Goal: Information Seeking & Learning: Check status

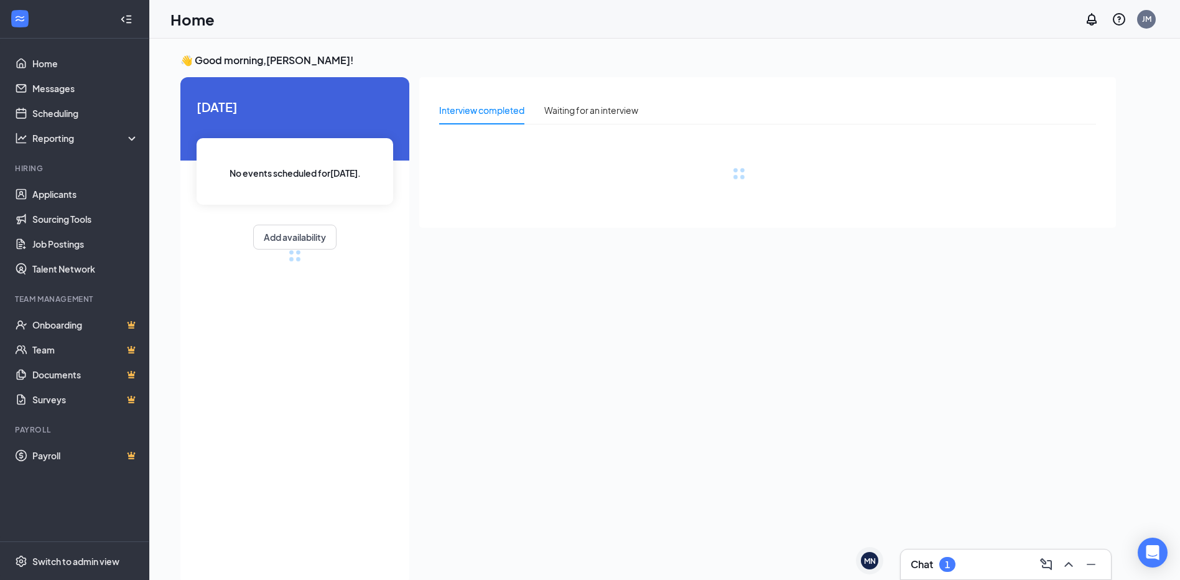
click at [950, 570] on div "1" at bounding box center [947, 564] width 16 height 15
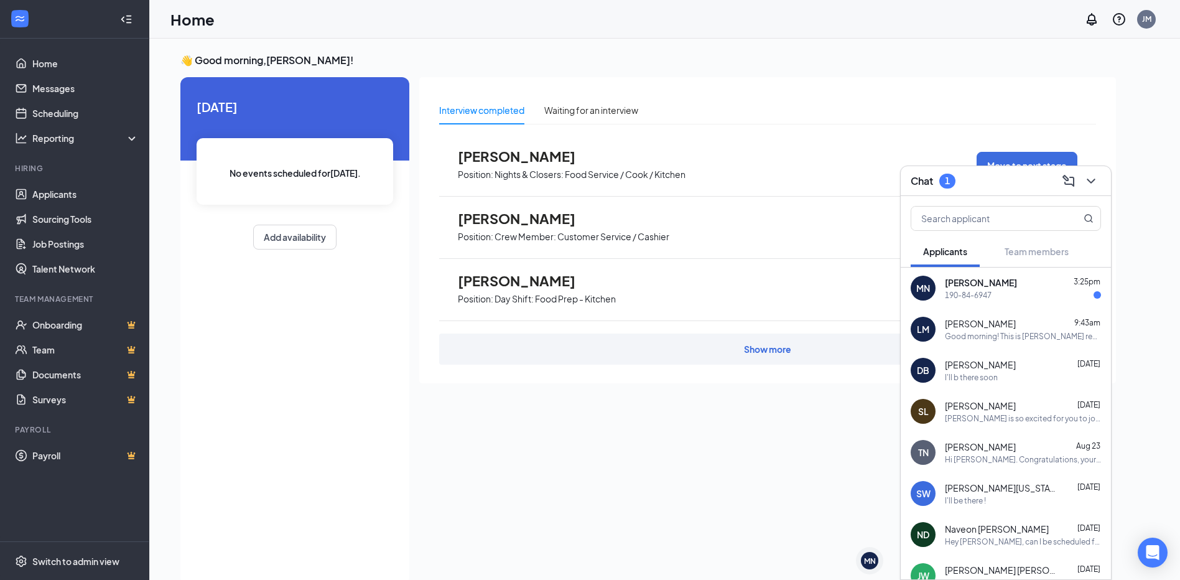
click at [997, 291] on div "190-84-6947" at bounding box center [1023, 295] width 156 height 11
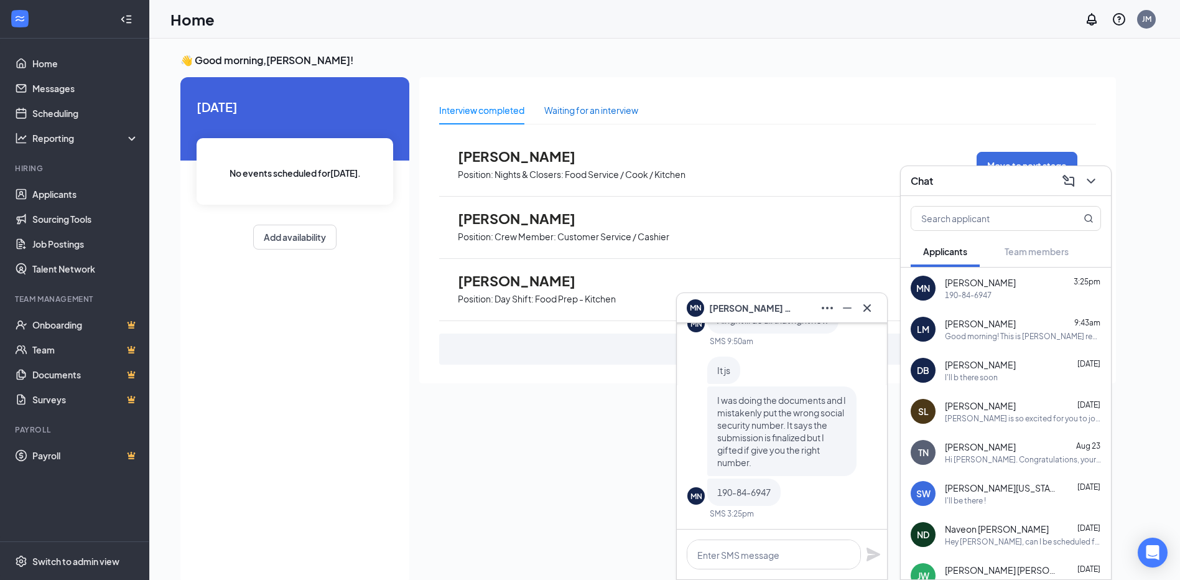
click at [595, 107] on div "Waiting for an interview" at bounding box center [591, 110] width 94 height 14
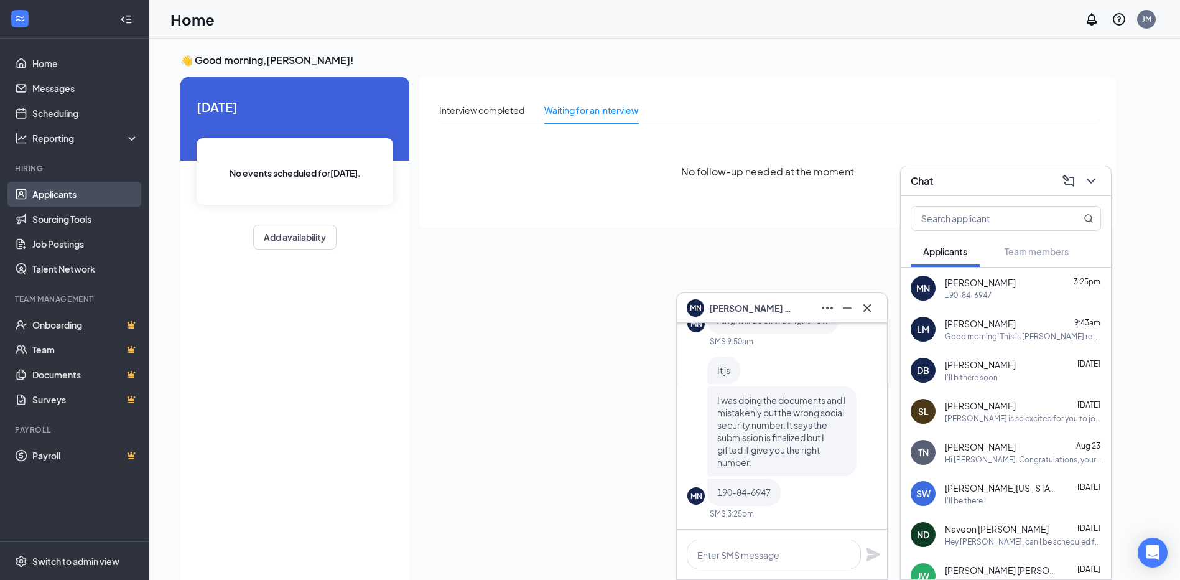
click at [91, 197] on link "Applicants" at bounding box center [85, 194] width 106 height 25
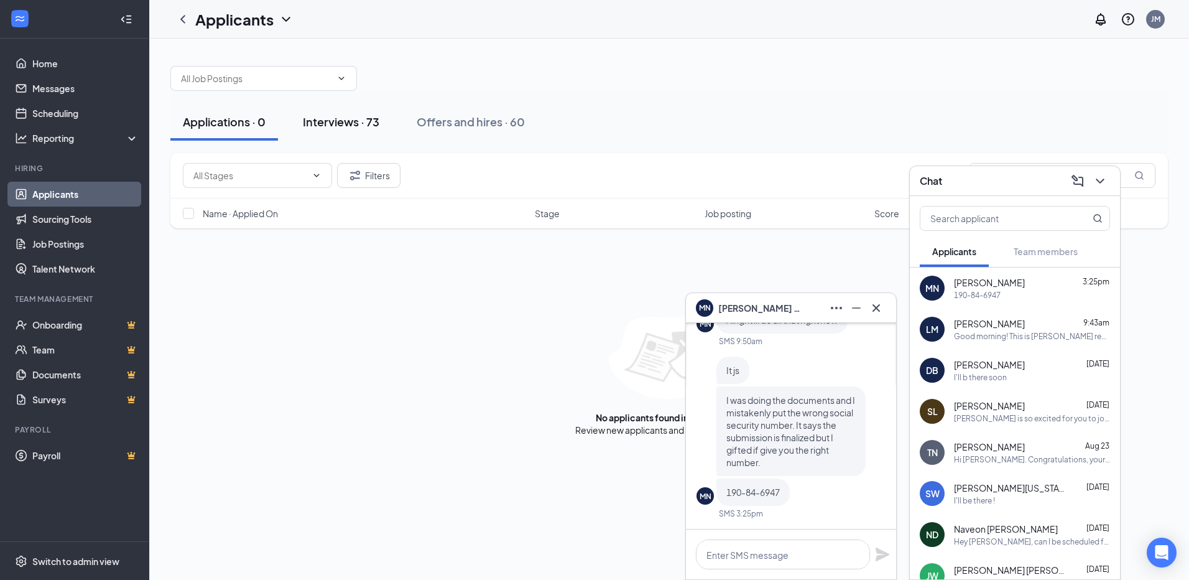
click at [338, 133] on button "Interviews · 73" at bounding box center [340, 121] width 101 height 37
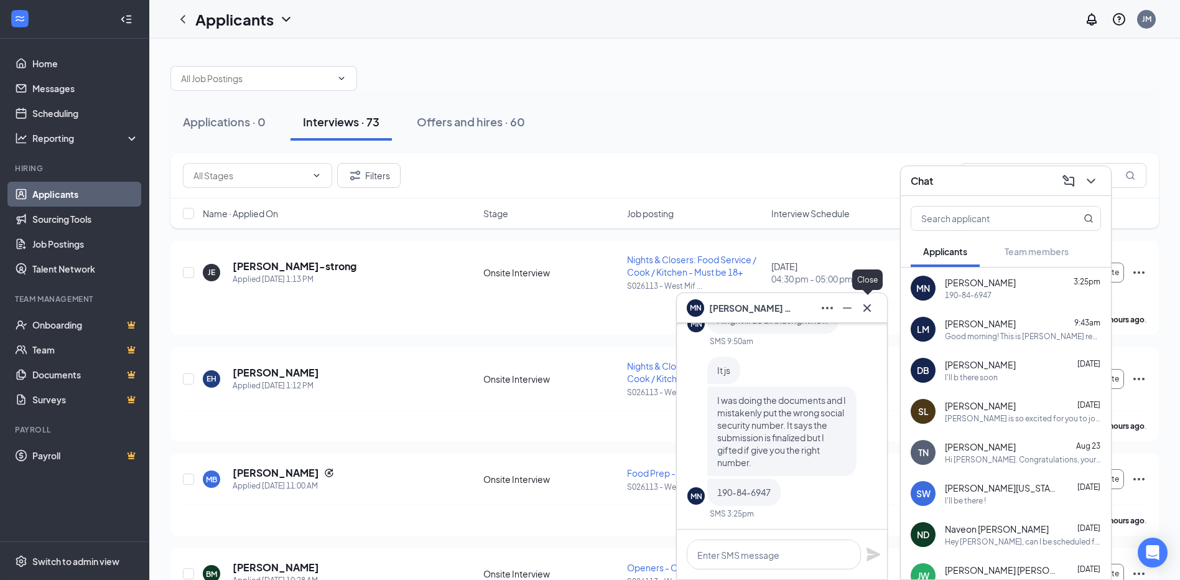
click at [871, 306] on icon "Cross" at bounding box center [866, 307] width 15 height 15
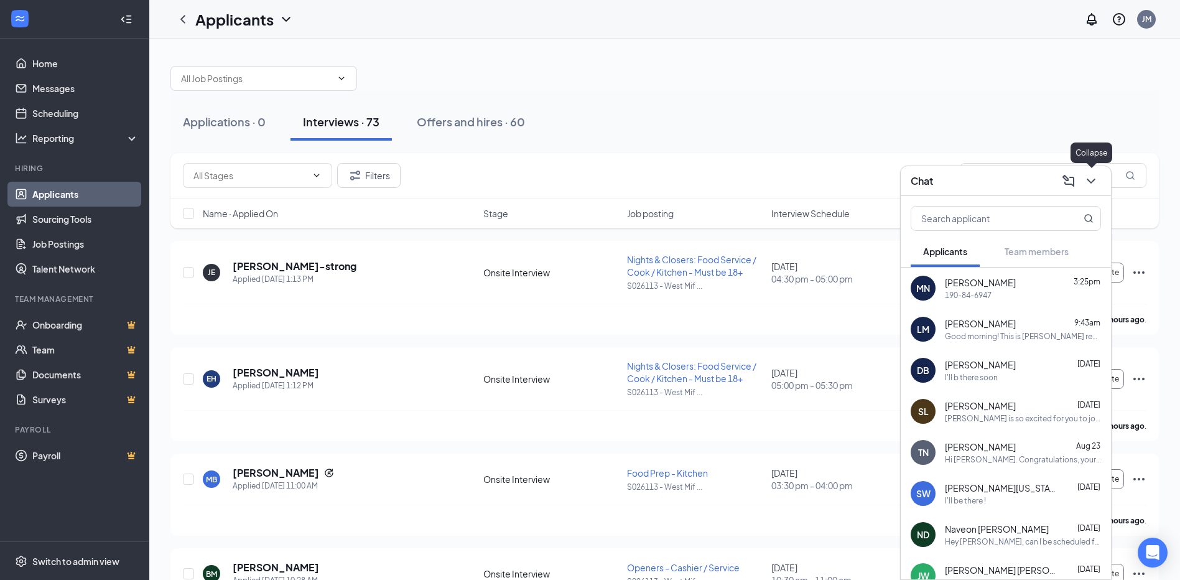
click at [1093, 183] on icon "ChevronDown" at bounding box center [1090, 180] width 15 height 15
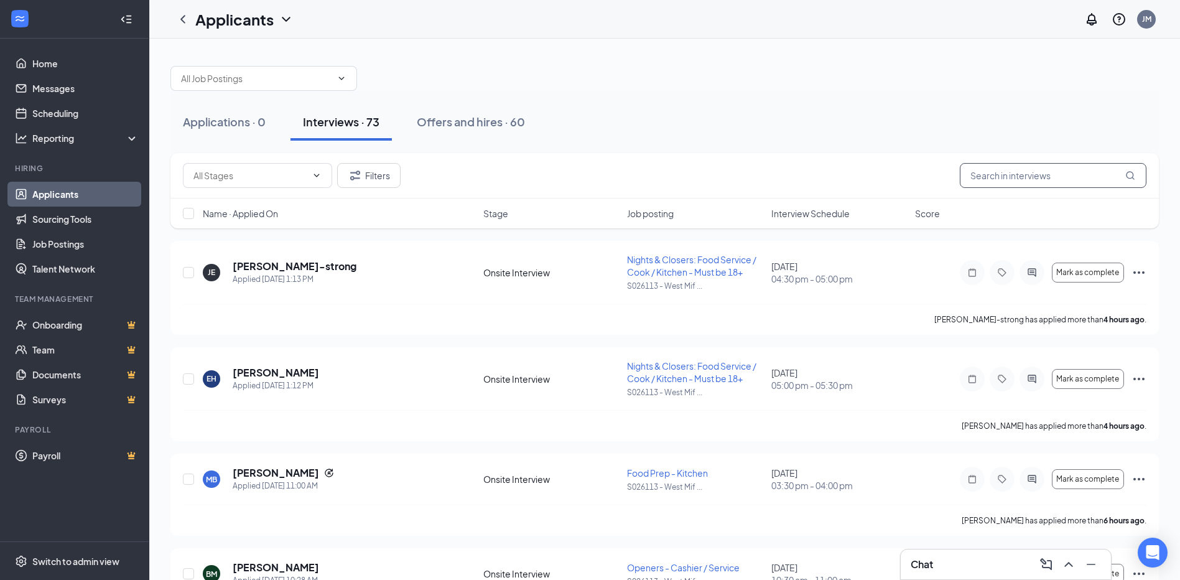
click at [1081, 174] on input "text" at bounding box center [1053, 175] width 187 height 25
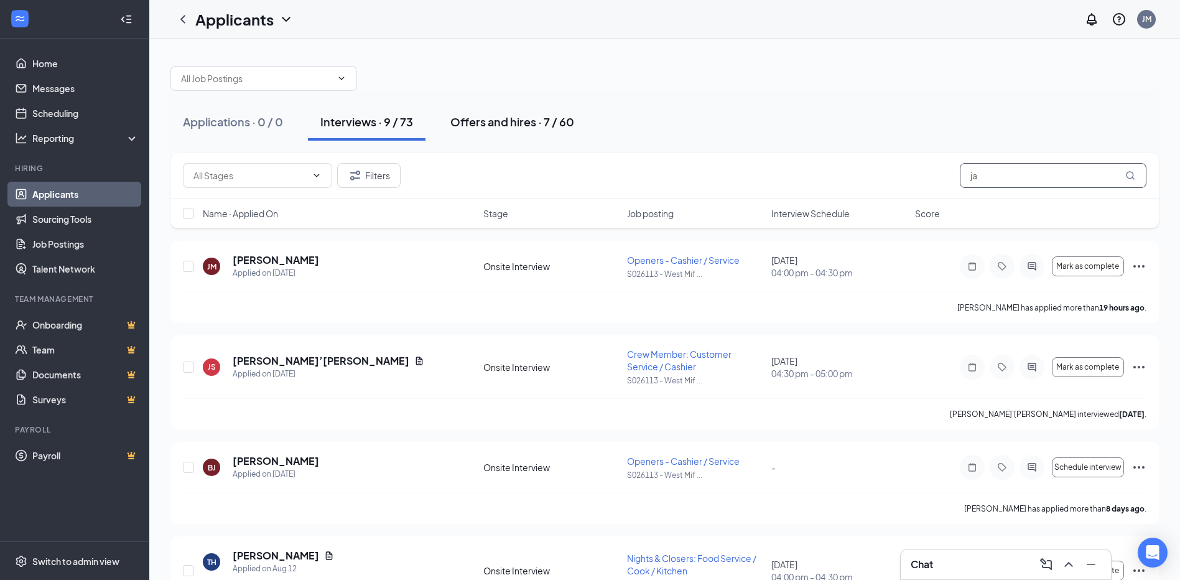
type input "ja"
drag, startPoint x: 529, startPoint y: 121, endPoint x: 514, endPoint y: 131, distance: 17.6
click at [529, 121] on div "Offers and hires · 7 / 60" at bounding box center [512, 122] width 124 height 16
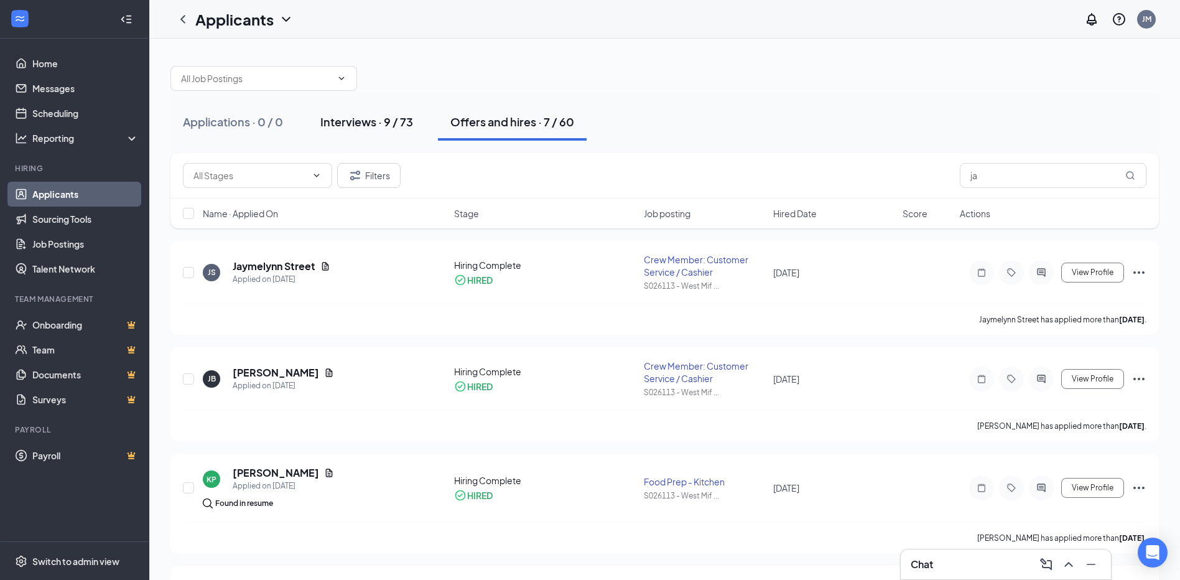
click at [361, 122] on div "Interviews · 9 / 73" at bounding box center [366, 122] width 93 height 16
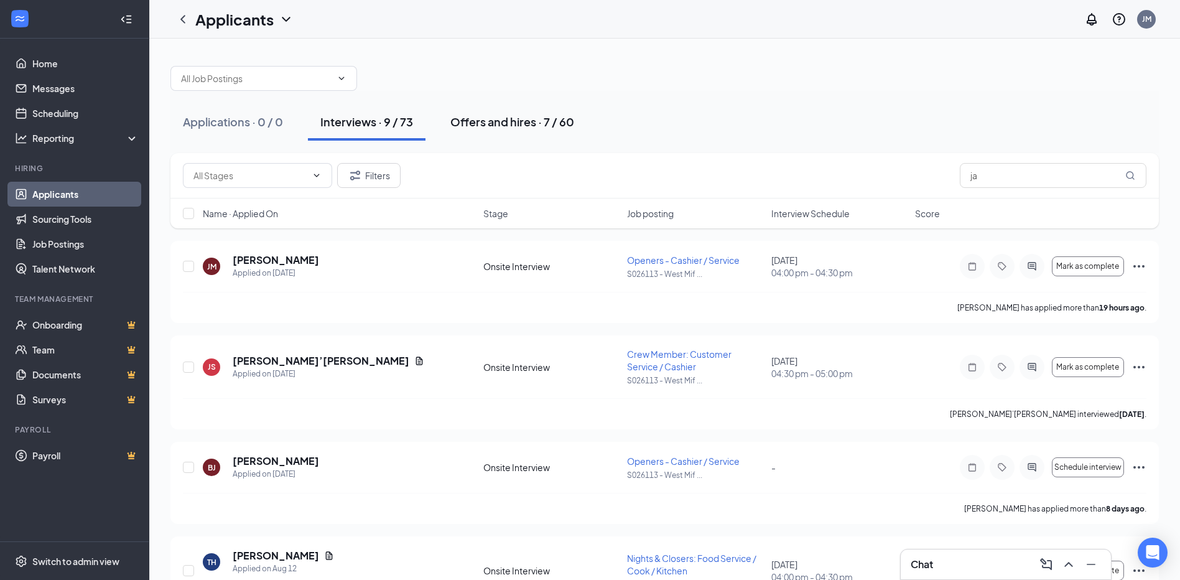
click at [534, 119] on div "Offers and hires · 7 / 60" at bounding box center [512, 122] width 124 height 16
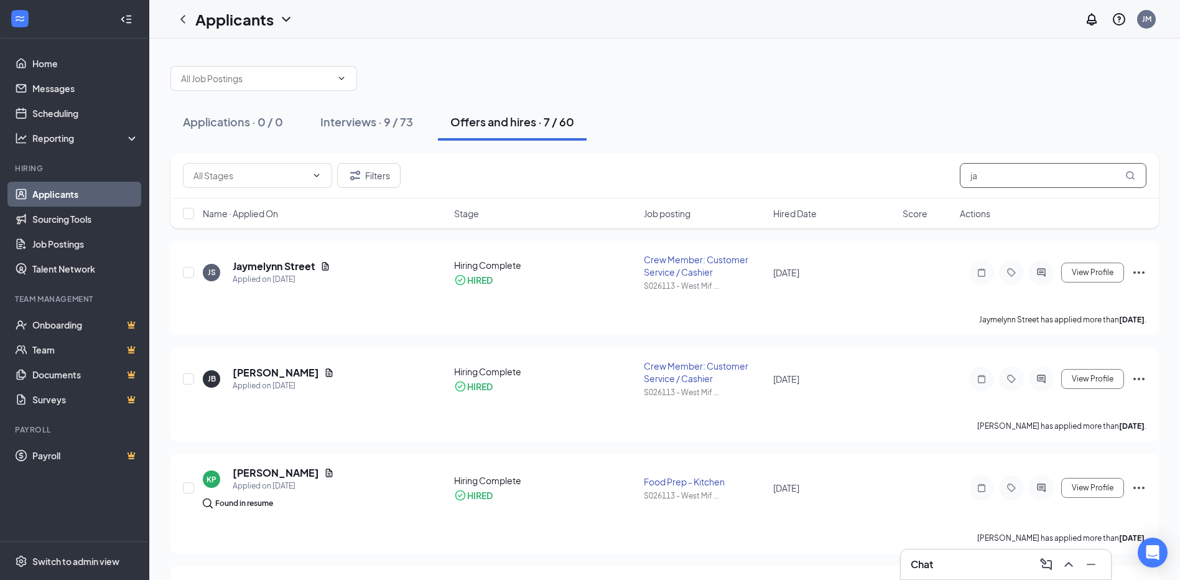
click at [991, 170] on input "ja" at bounding box center [1053, 175] width 187 height 25
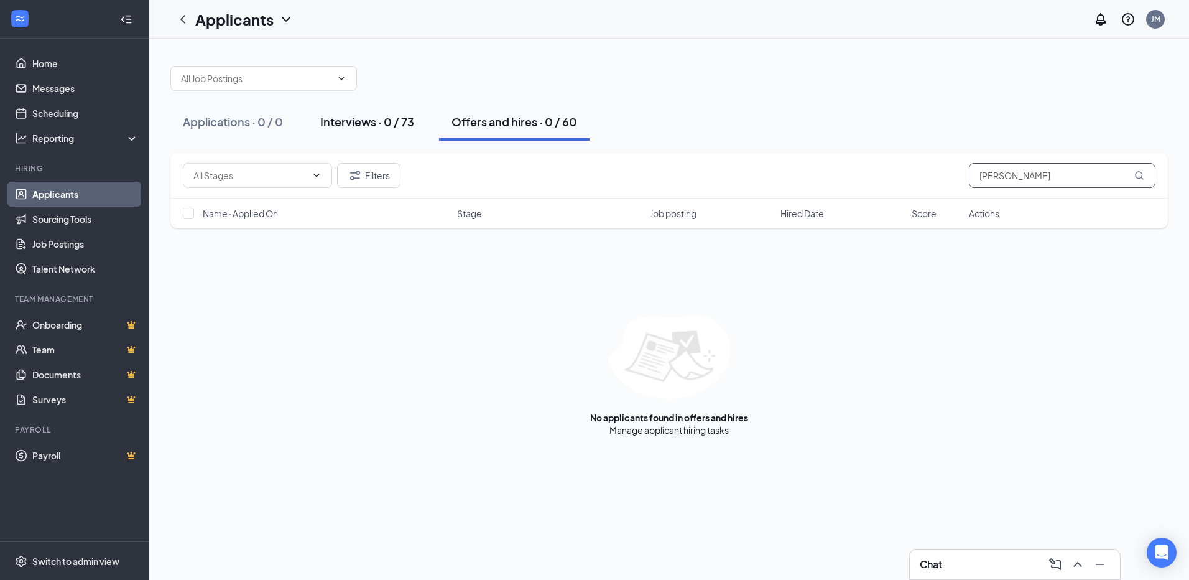
type input "[PERSON_NAME]"
click at [370, 119] on div "Interviews · 0 / 73" at bounding box center [367, 122] width 94 height 16
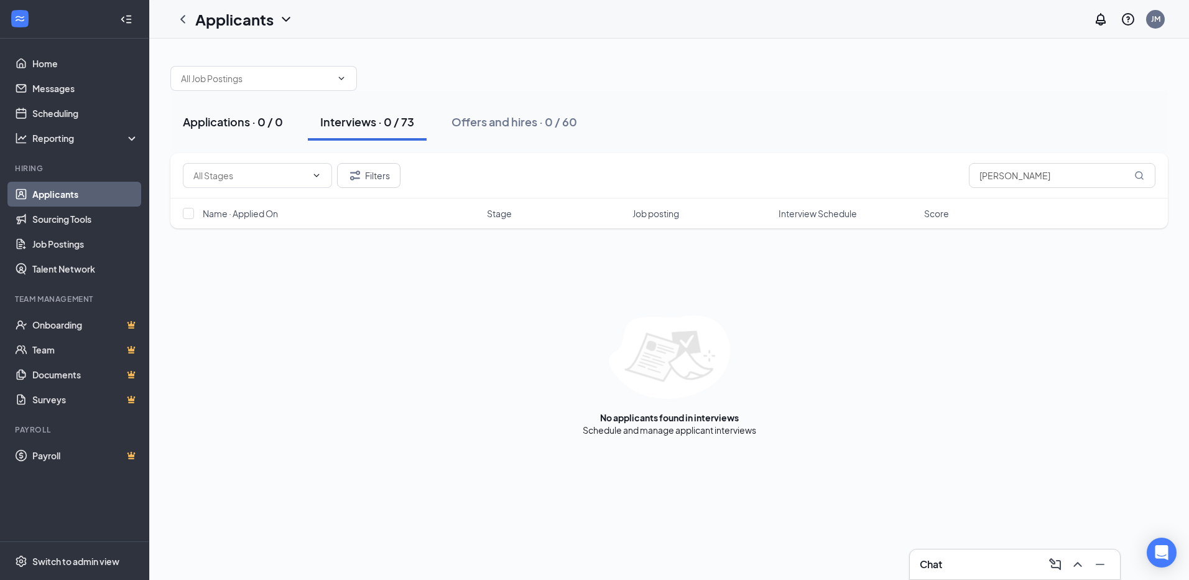
click at [233, 119] on div "Applications · 0 / 0" at bounding box center [233, 122] width 100 height 16
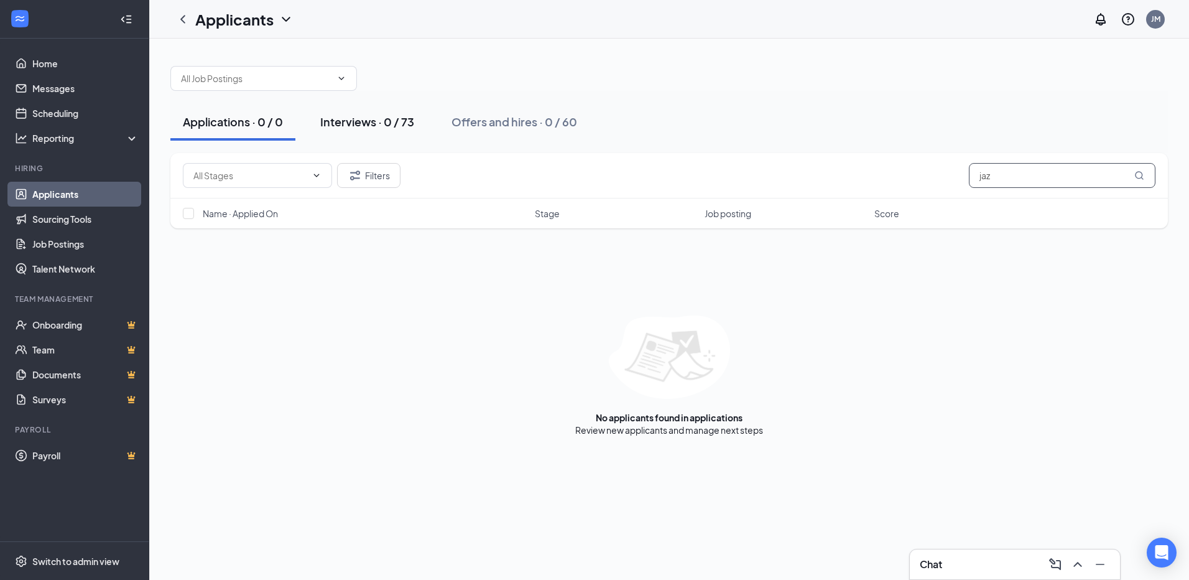
type input "jaz"
click at [366, 121] on div "Interviews · 0 / 73" at bounding box center [367, 122] width 94 height 16
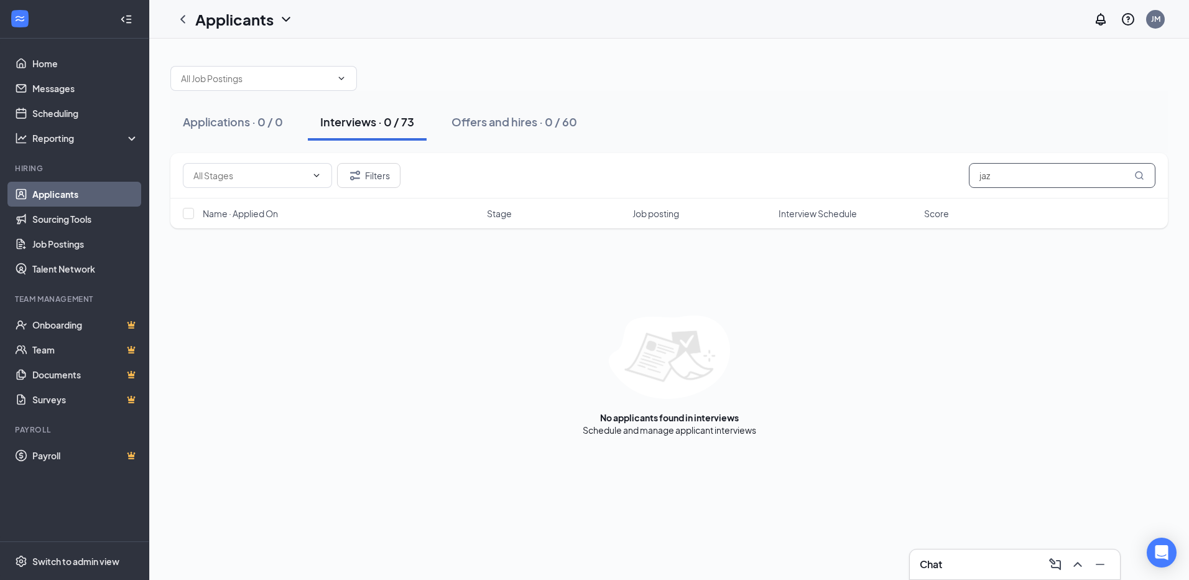
drag, startPoint x: 1022, startPoint y: 172, endPoint x: 946, endPoint y: 185, distance: 77.6
click at [946, 185] on div "Filters jaz" at bounding box center [669, 175] width 973 height 25
click at [68, 62] on link "Home" at bounding box center [85, 63] width 106 height 25
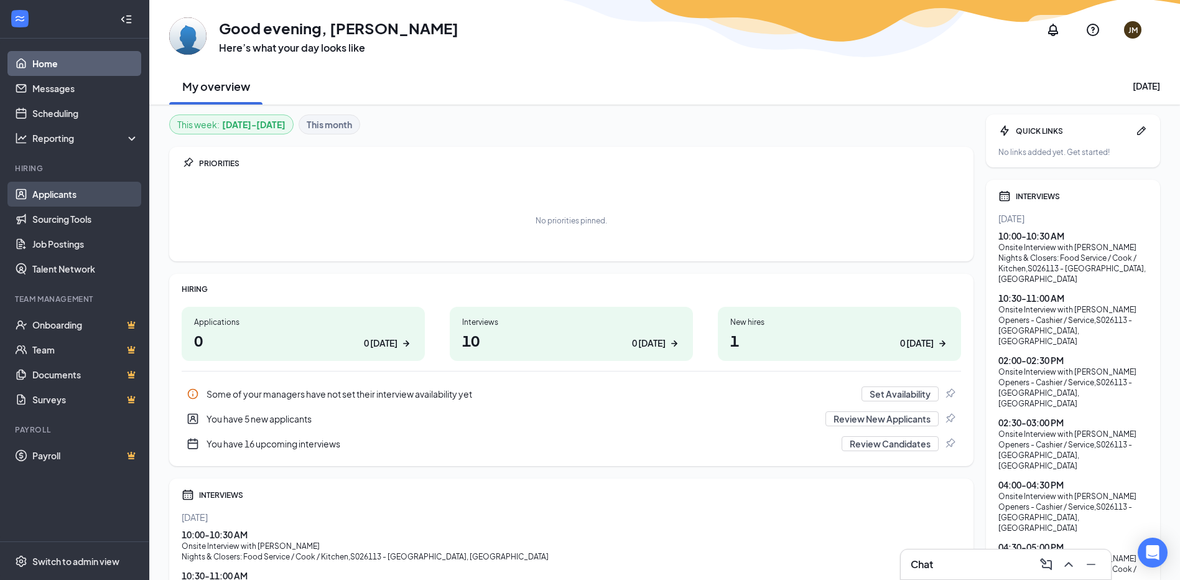
click at [49, 191] on link "Applicants" at bounding box center [85, 194] width 106 height 25
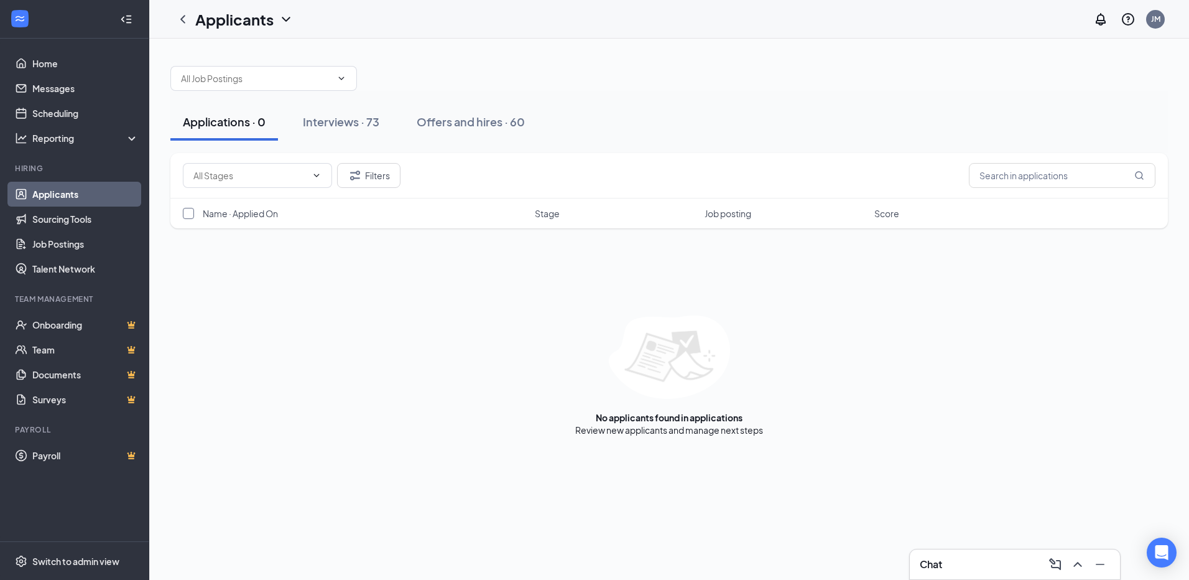
click at [192, 210] on input "checkbox" at bounding box center [188, 213] width 11 height 11
checkbox input "false"
click at [322, 127] on div "Interviews · 73" at bounding box center [341, 122] width 76 height 16
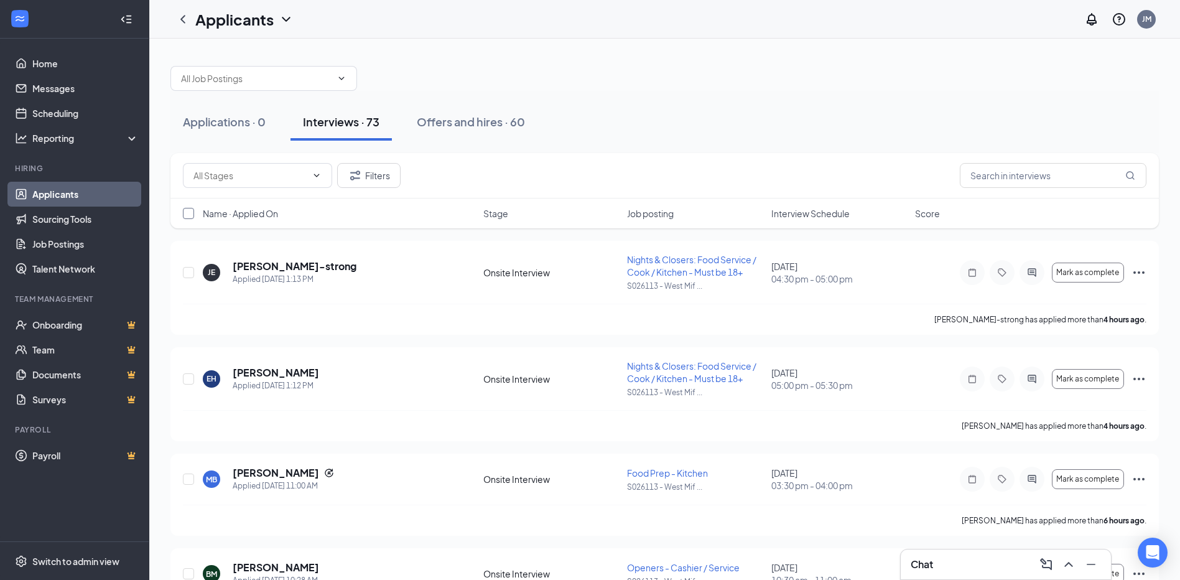
click at [187, 215] on input "checkbox" at bounding box center [188, 213] width 11 height 11
checkbox input "true"
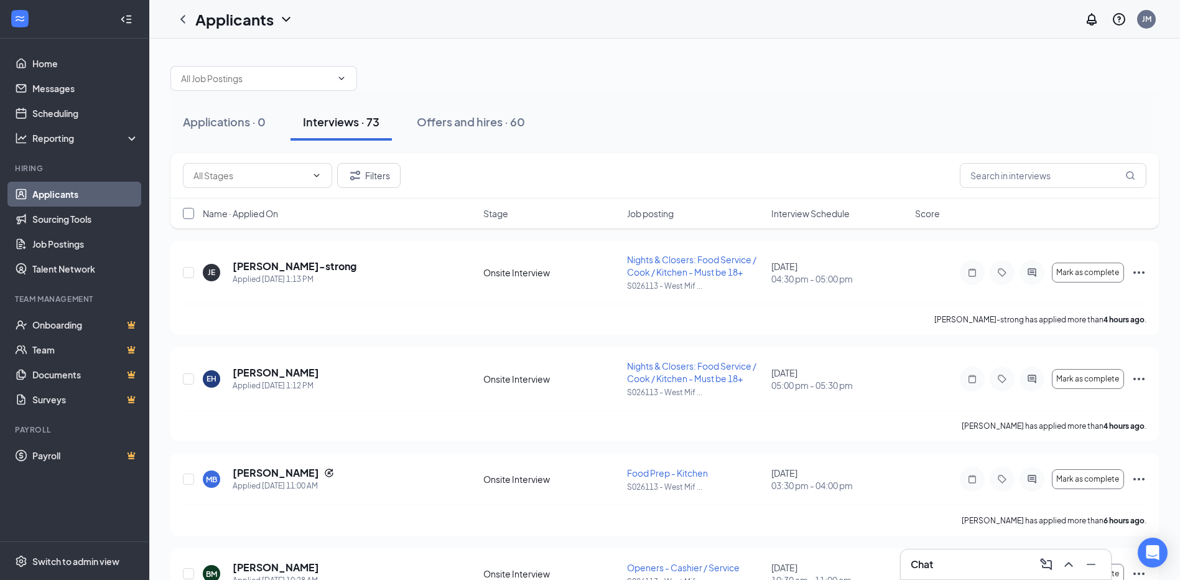
checkbox input "true"
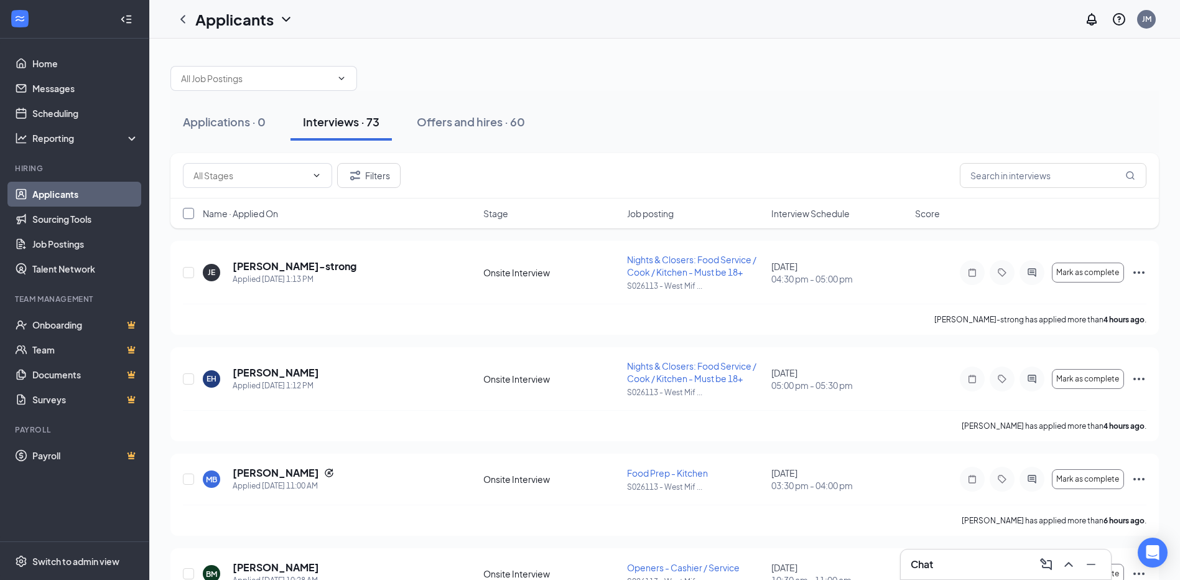
checkbox input "true"
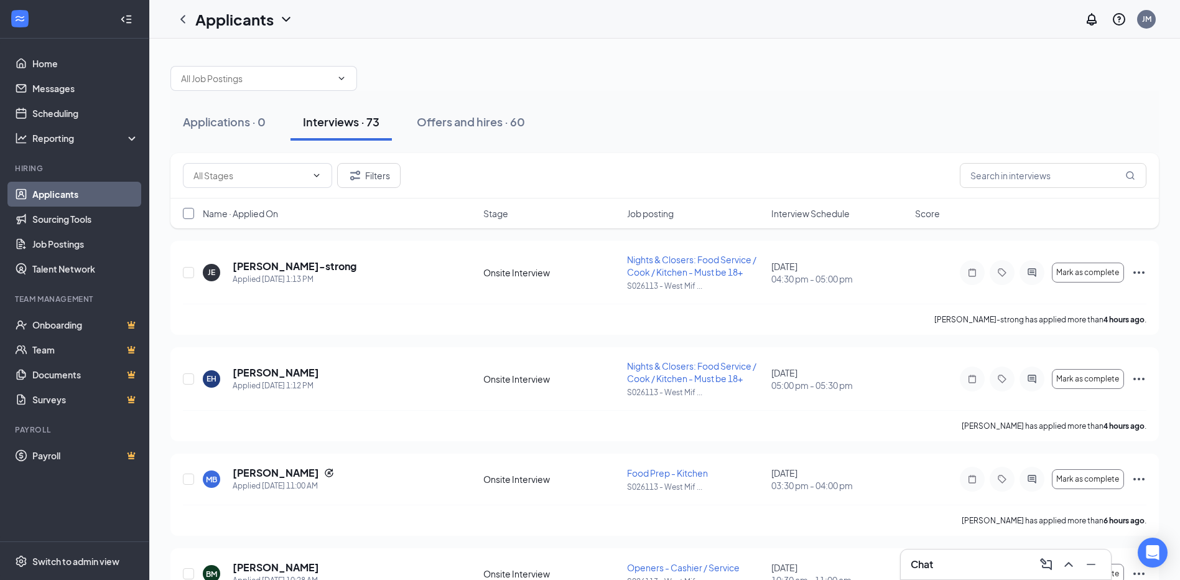
checkbox input "true"
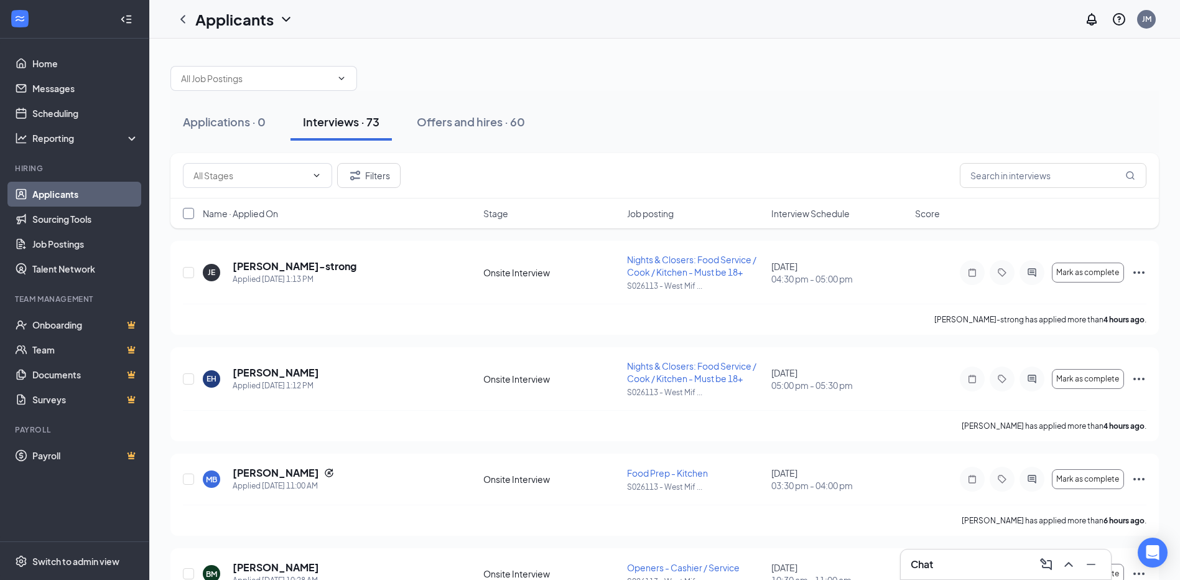
checkbox input "true"
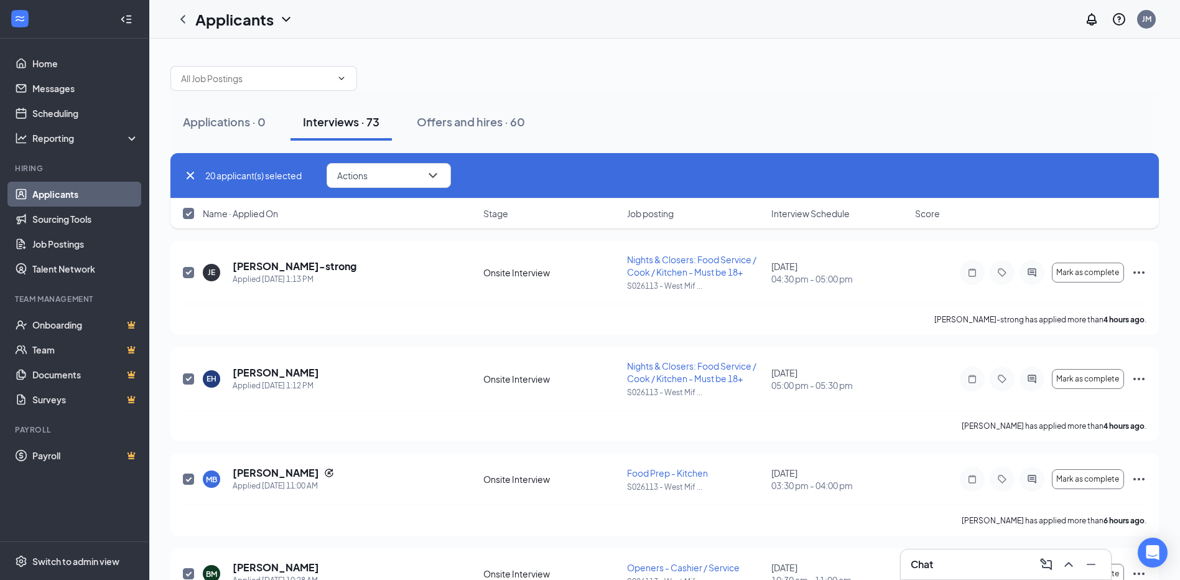
click at [188, 213] on input "checkbox" at bounding box center [188, 213] width 11 height 11
checkbox input "false"
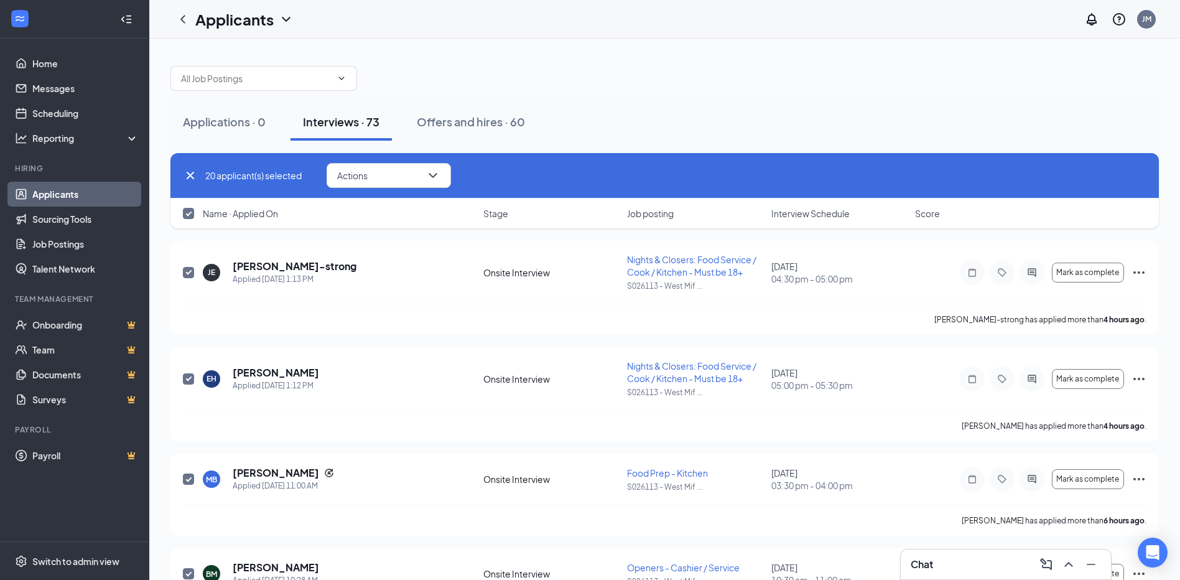
checkbox input "false"
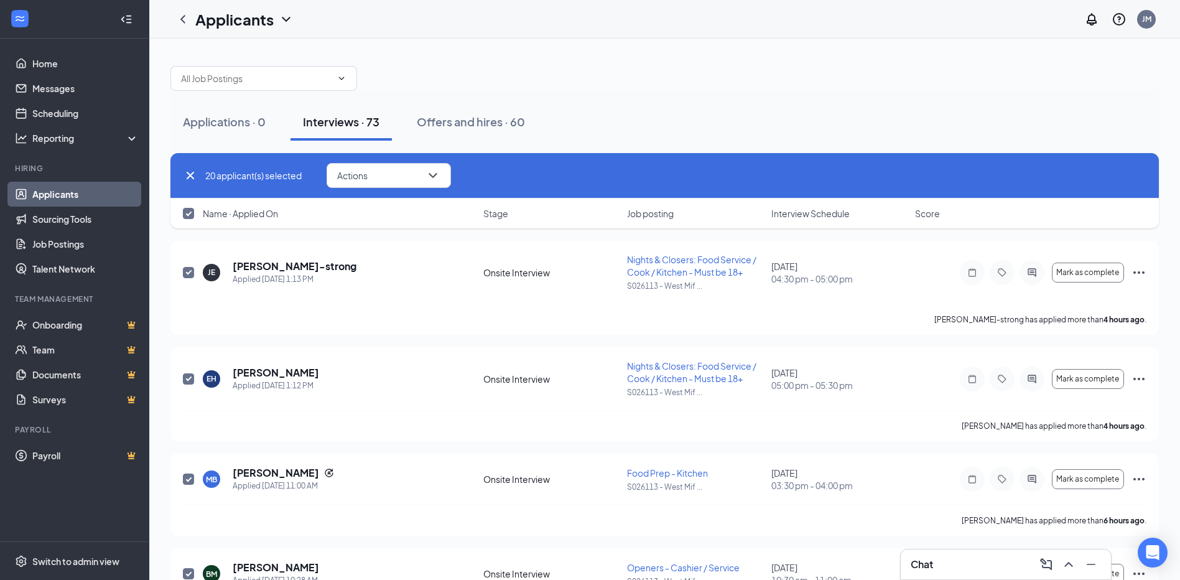
checkbox input "false"
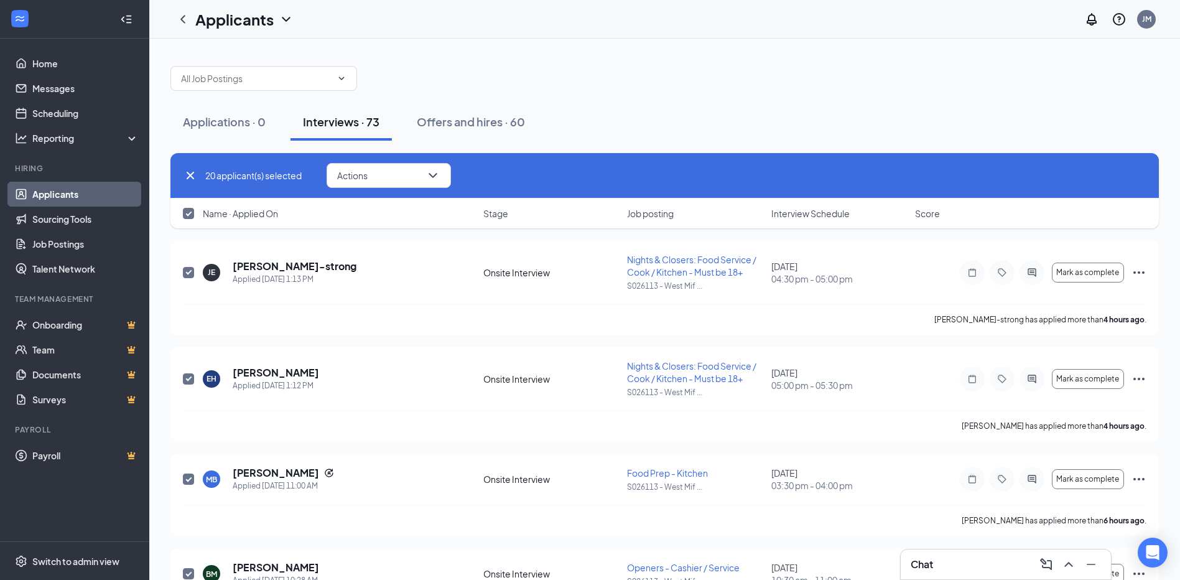
checkbox input "false"
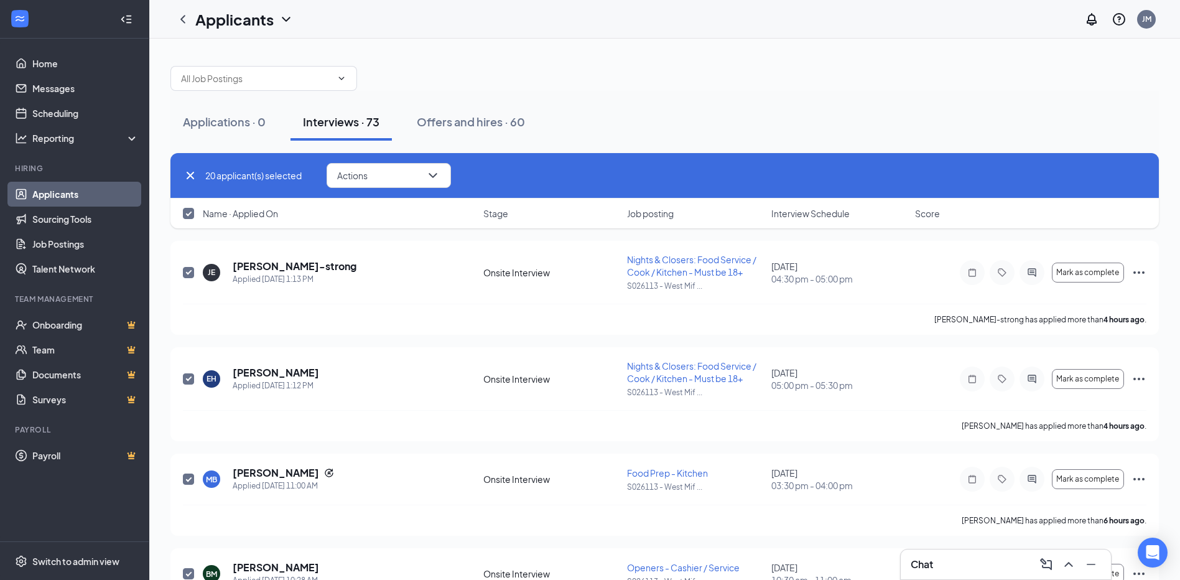
checkbox input "false"
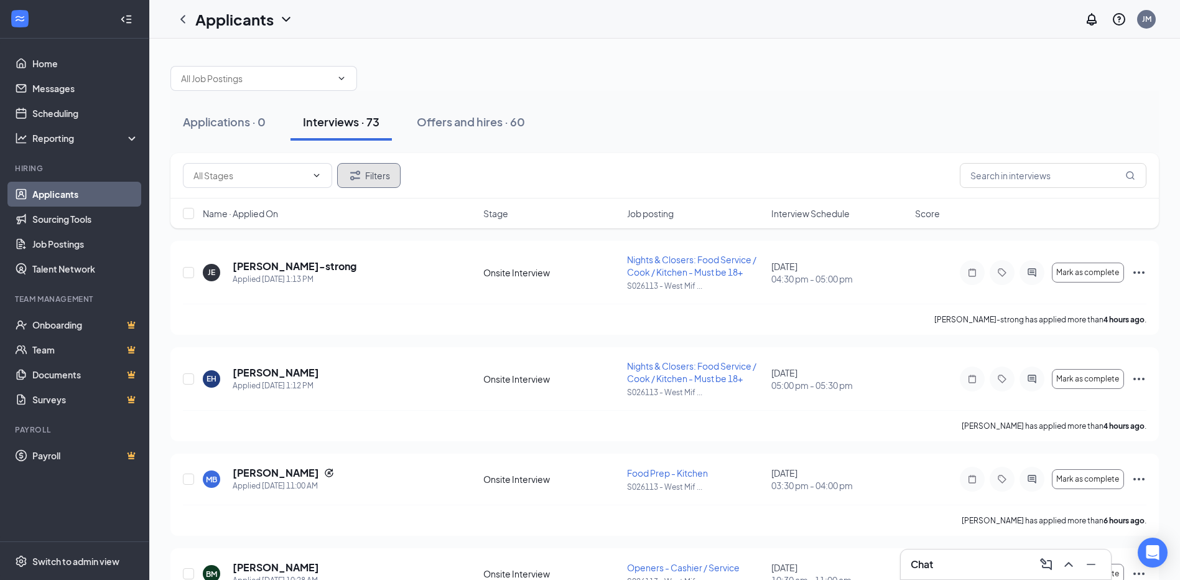
click at [364, 177] on button "Filters" at bounding box center [368, 175] width 63 height 25
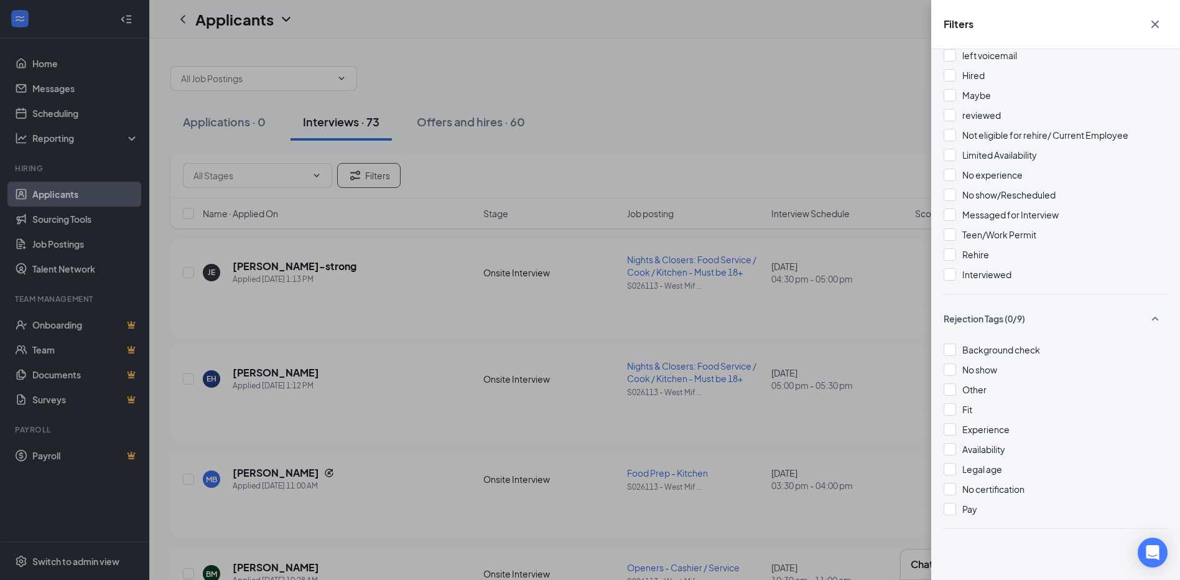
click at [364, 361] on div "Filters Applicant Status (0/5) Unread message Hasn't messaged back Stuck in sta…" at bounding box center [590, 290] width 1180 height 580
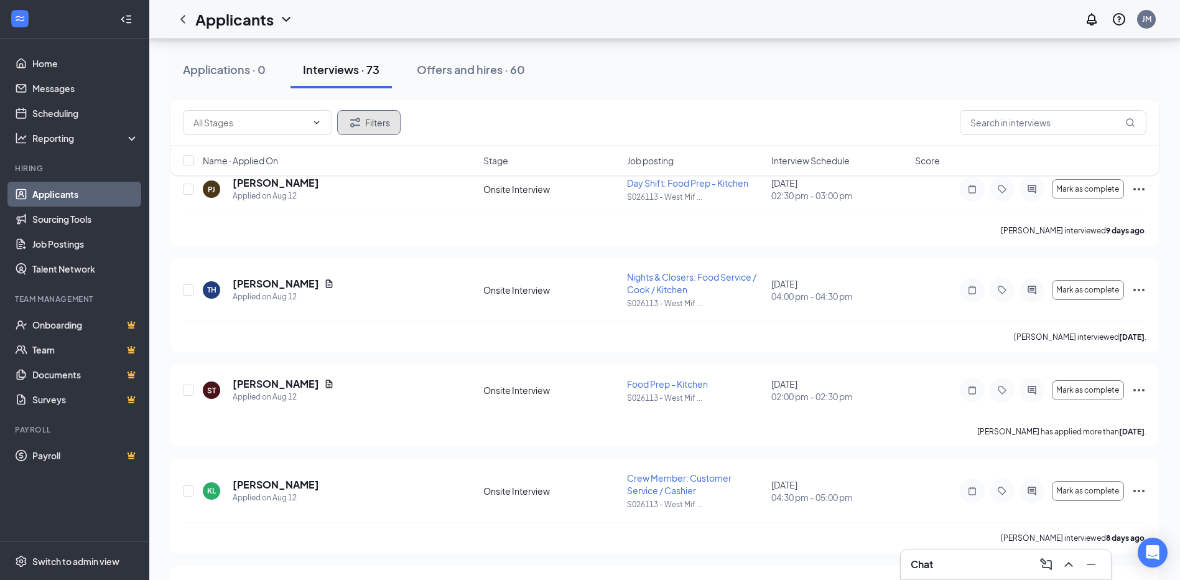
scroll to position [3731, 0]
